Goal: Information Seeking & Learning: Understand process/instructions

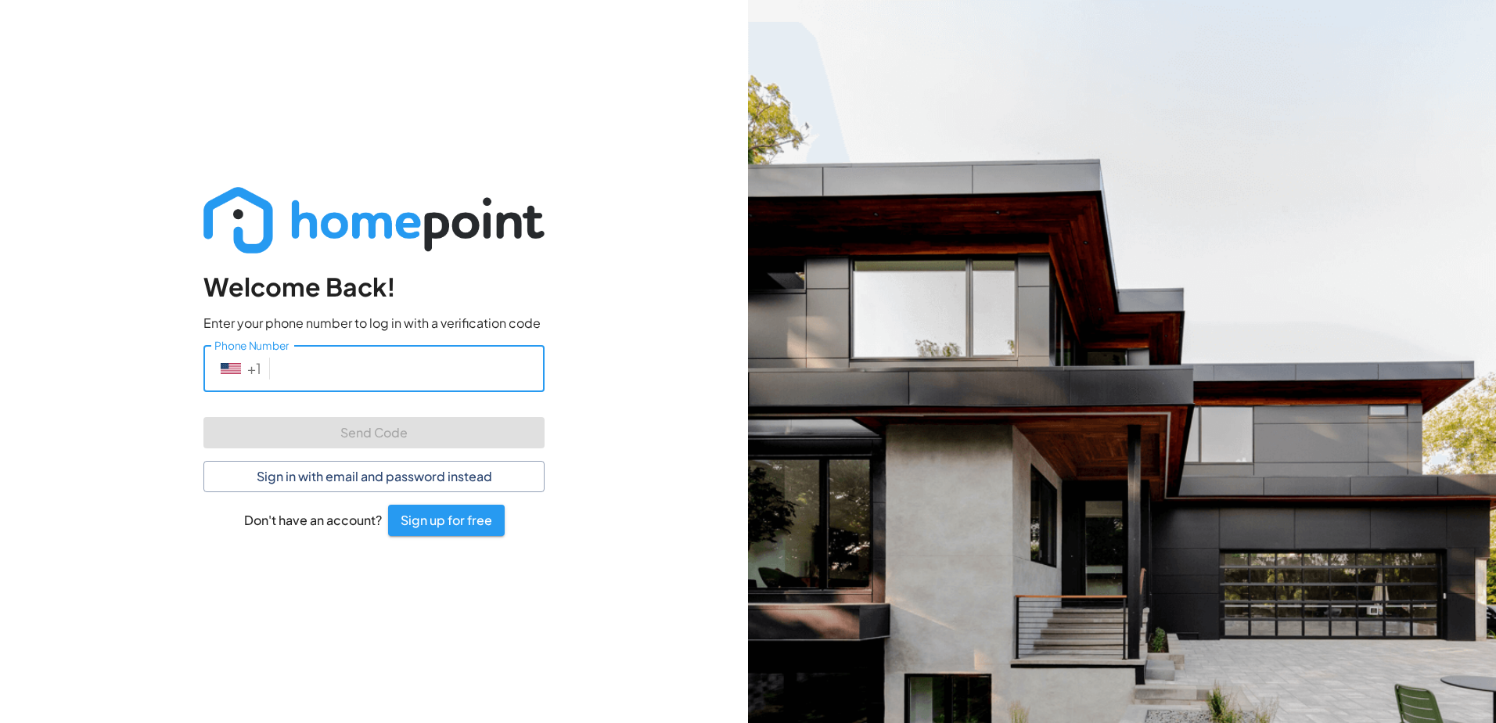
click at [293, 376] on input "Phone Number" at bounding box center [410, 368] width 268 height 46
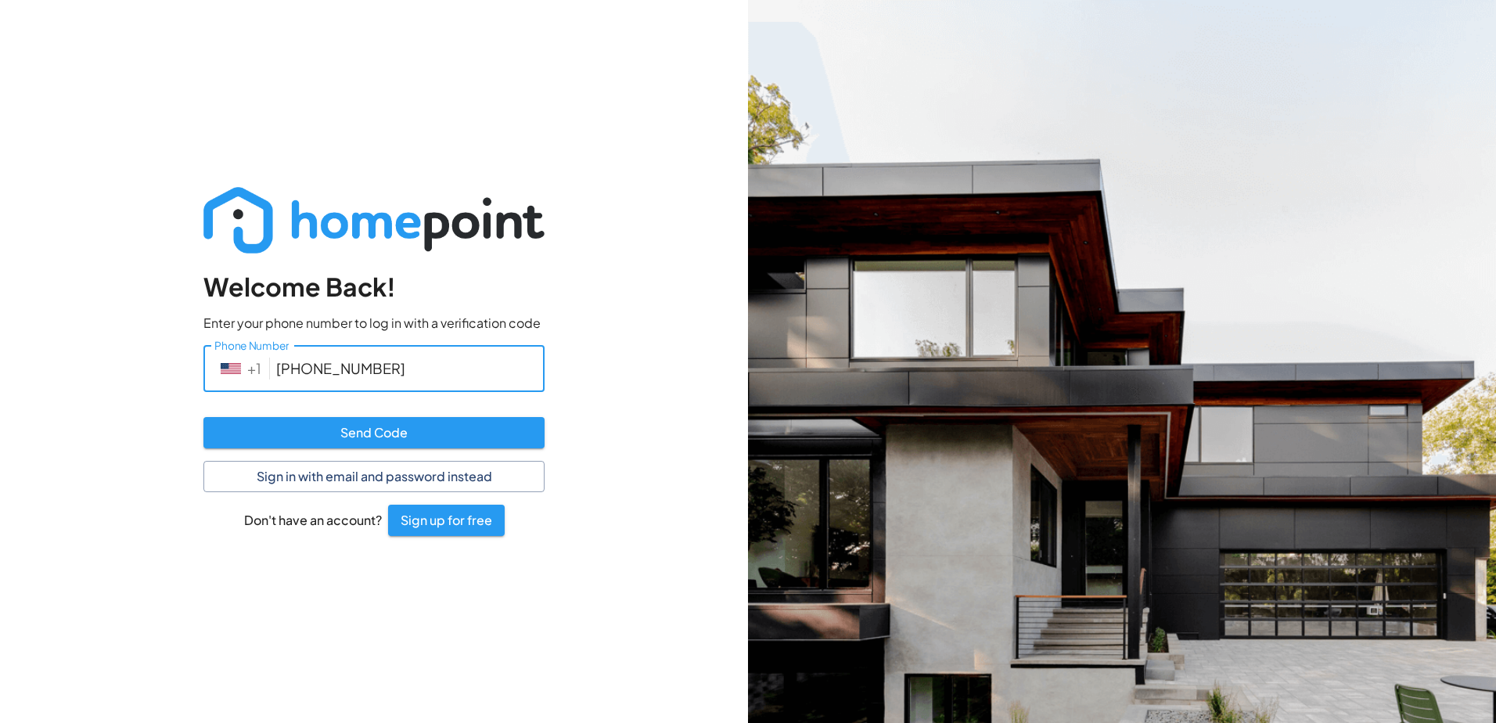
type input "[PHONE_NUMBER]"
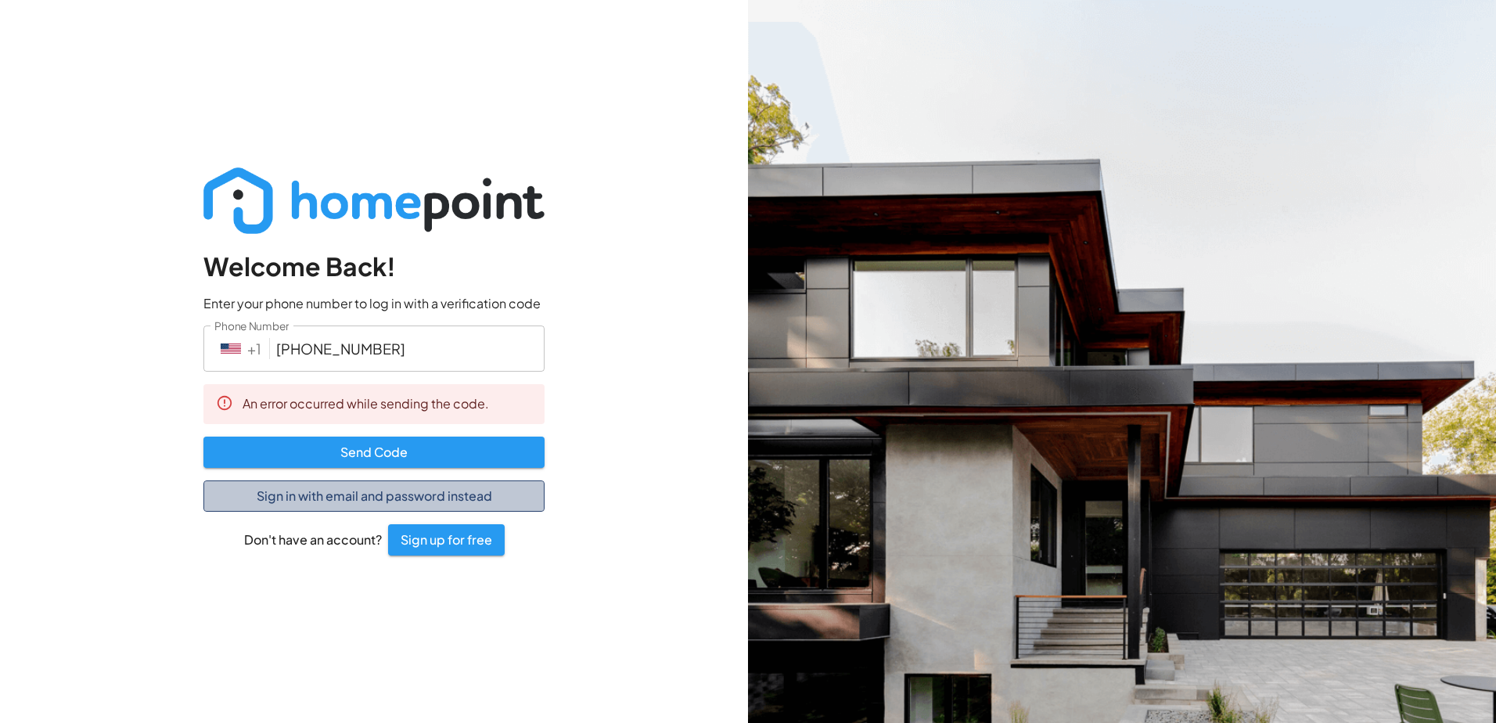
click at [370, 499] on button "Sign in with email and password instead" at bounding box center [373, 496] width 341 height 31
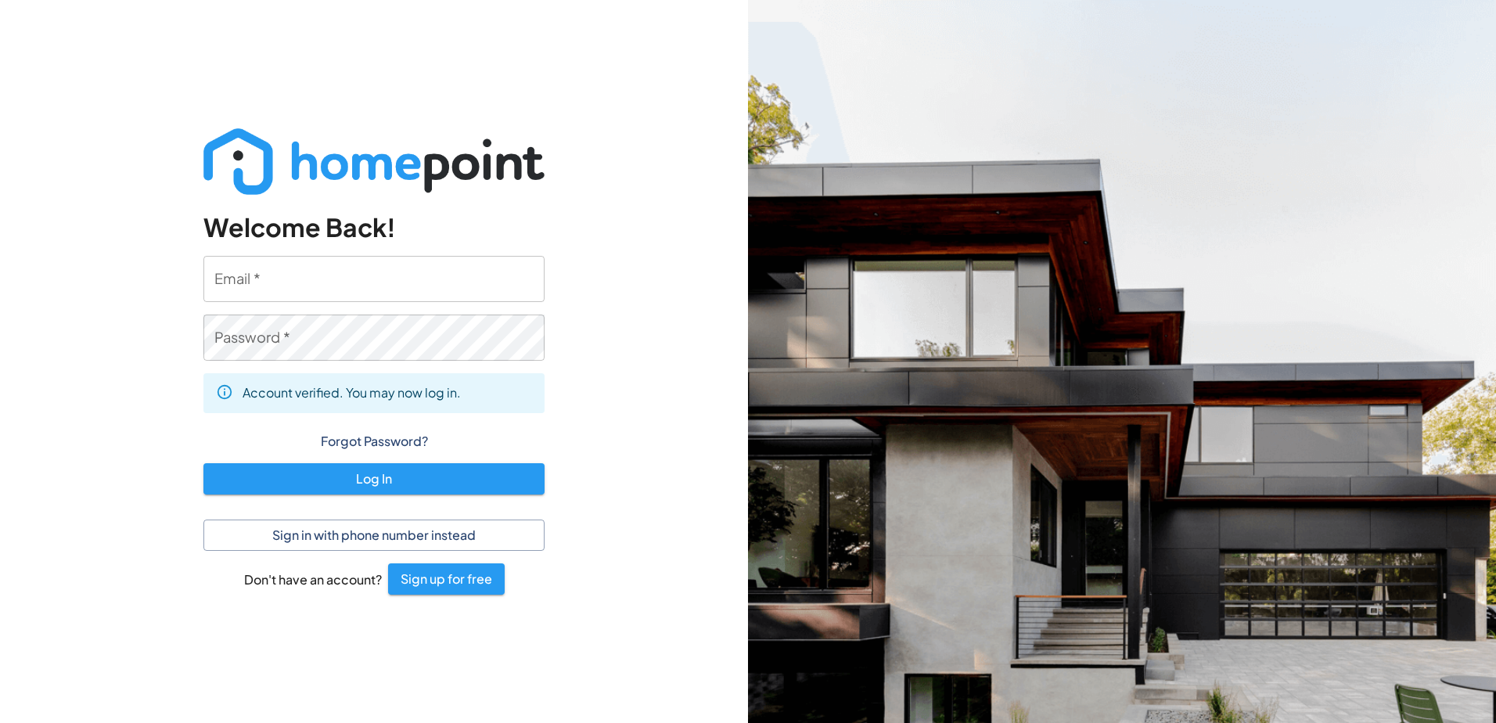
type input "[EMAIL_ADDRESS][DOMAIN_NAME]"
click at [283, 290] on input "[EMAIL_ADDRESS][DOMAIN_NAME]" at bounding box center [373, 279] width 341 height 46
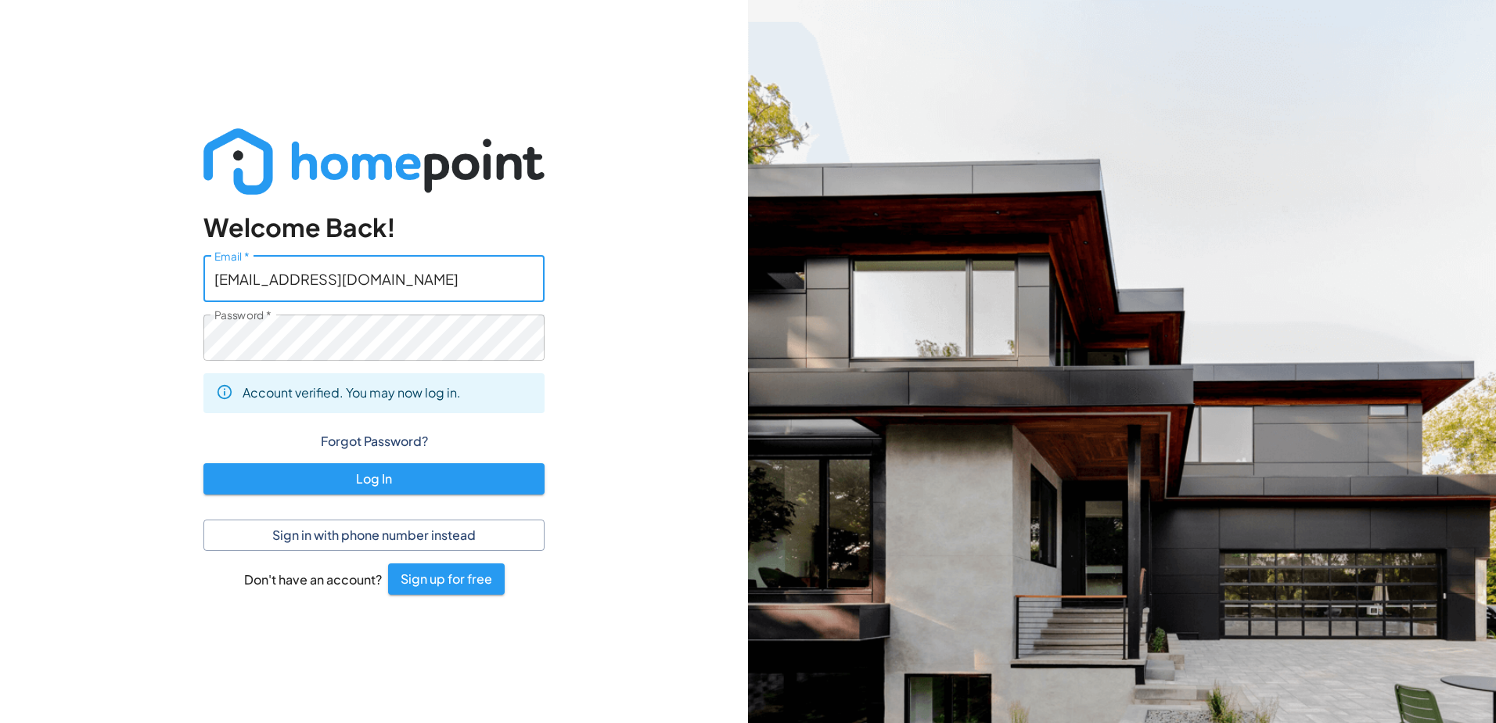
click at [9, 290] on div "Welcome Back! Email   * [EMAIL_ADDRESS][DOMAIN_NAME] Email   * Password   * Pas…" at bounding box center [374, 361] width 748 height 723
click at [355, 480] on button "Log In" at bounding box center [373, 478] width 341 height 31
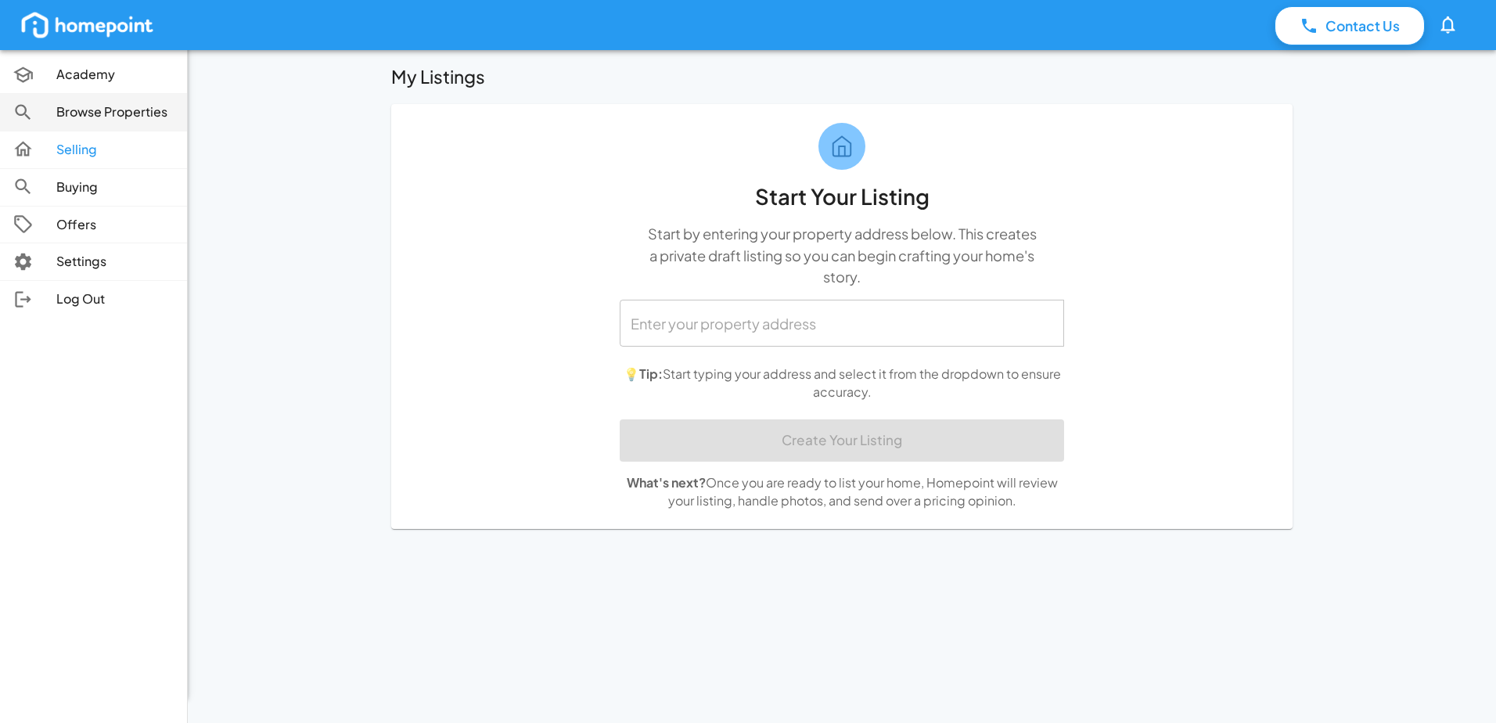
click at [74, 104] on p "Browse Properties" at bounding box center [115, 112] width 118 height 18
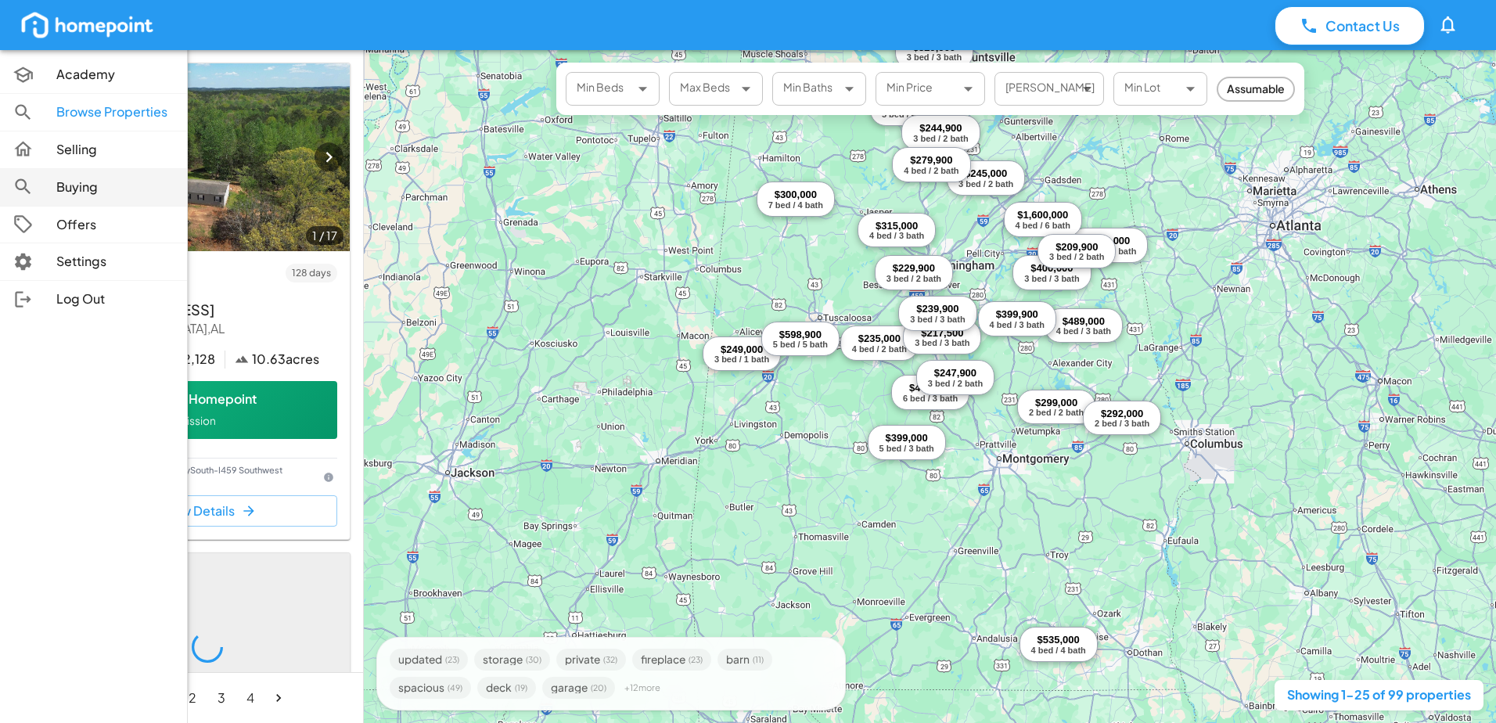
click at [76, 186] on p "Buying" at bounding box center [115, 187] width 118 height 18
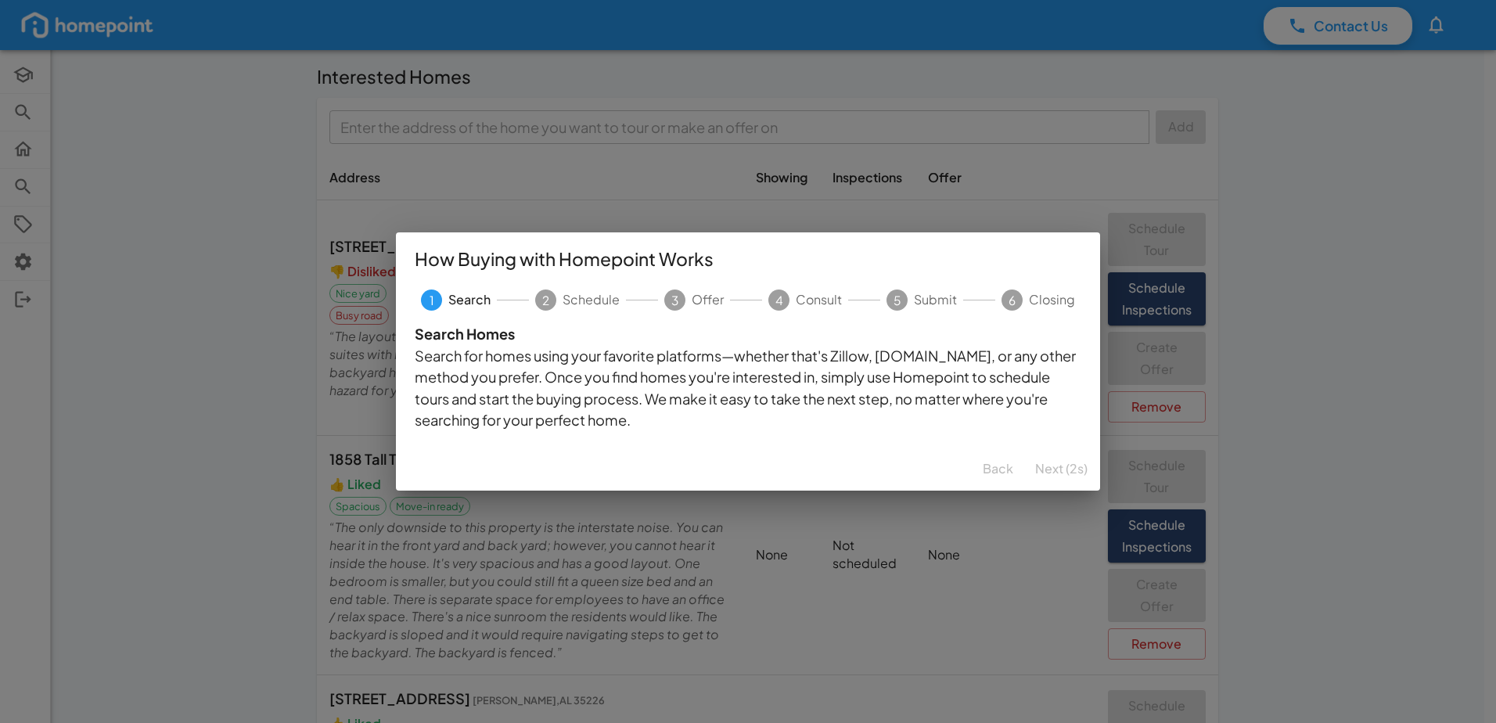
click at [197, 379] on div "How Buying with Homepoint Works 1 Search 2 Schedule 3 Offer 4 Consult 5 Submit …" at bounding box center [748, 361] width 1496 height 723
